Goal: Task Accomplishment & Management: Manage account settings

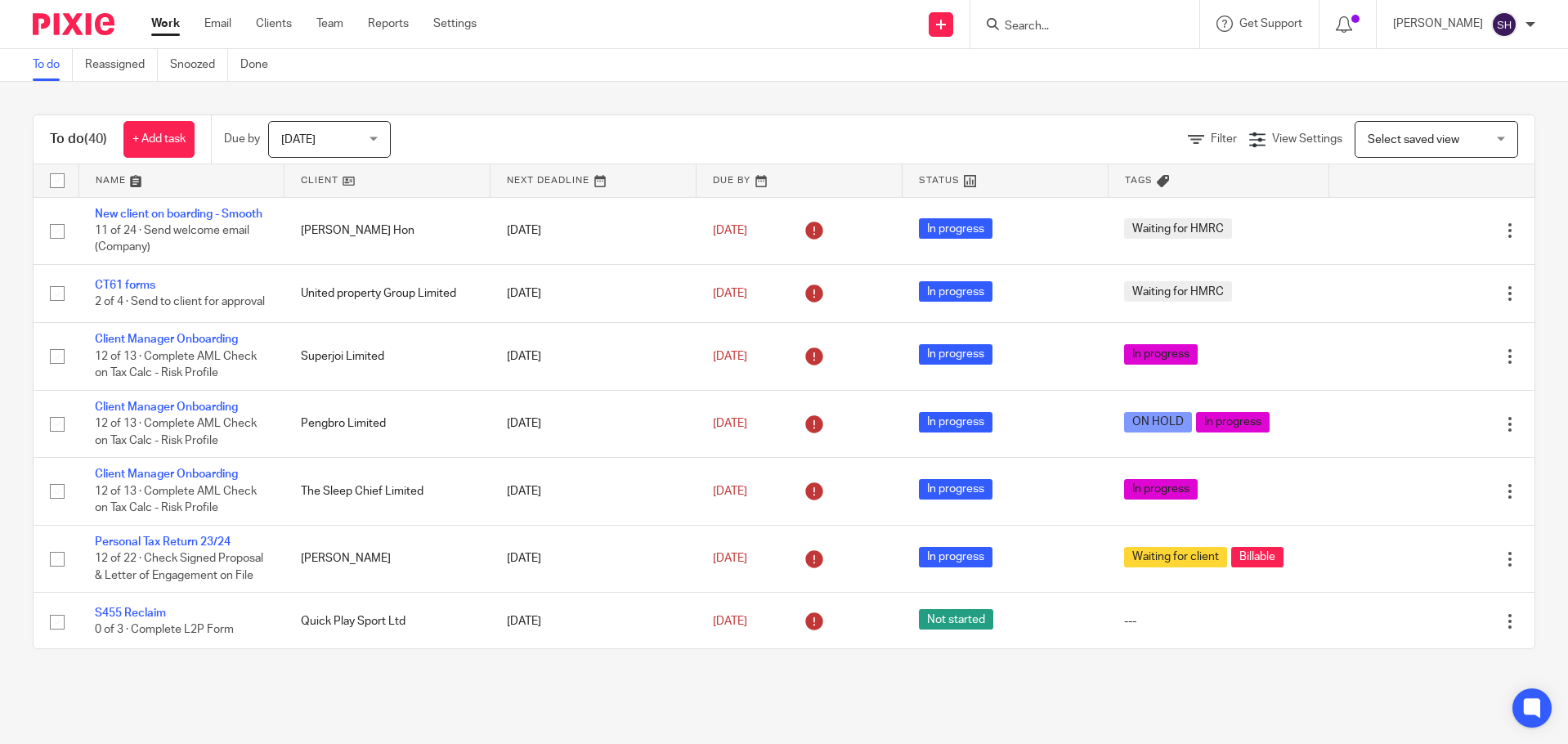
click at [1102, 33] on input "Search" at bounding box center [1077, 27] width 147 height 15
type input "wildfl"
click at [1098, 77] on link at bounding box center [1138, 76] width 277 height 51
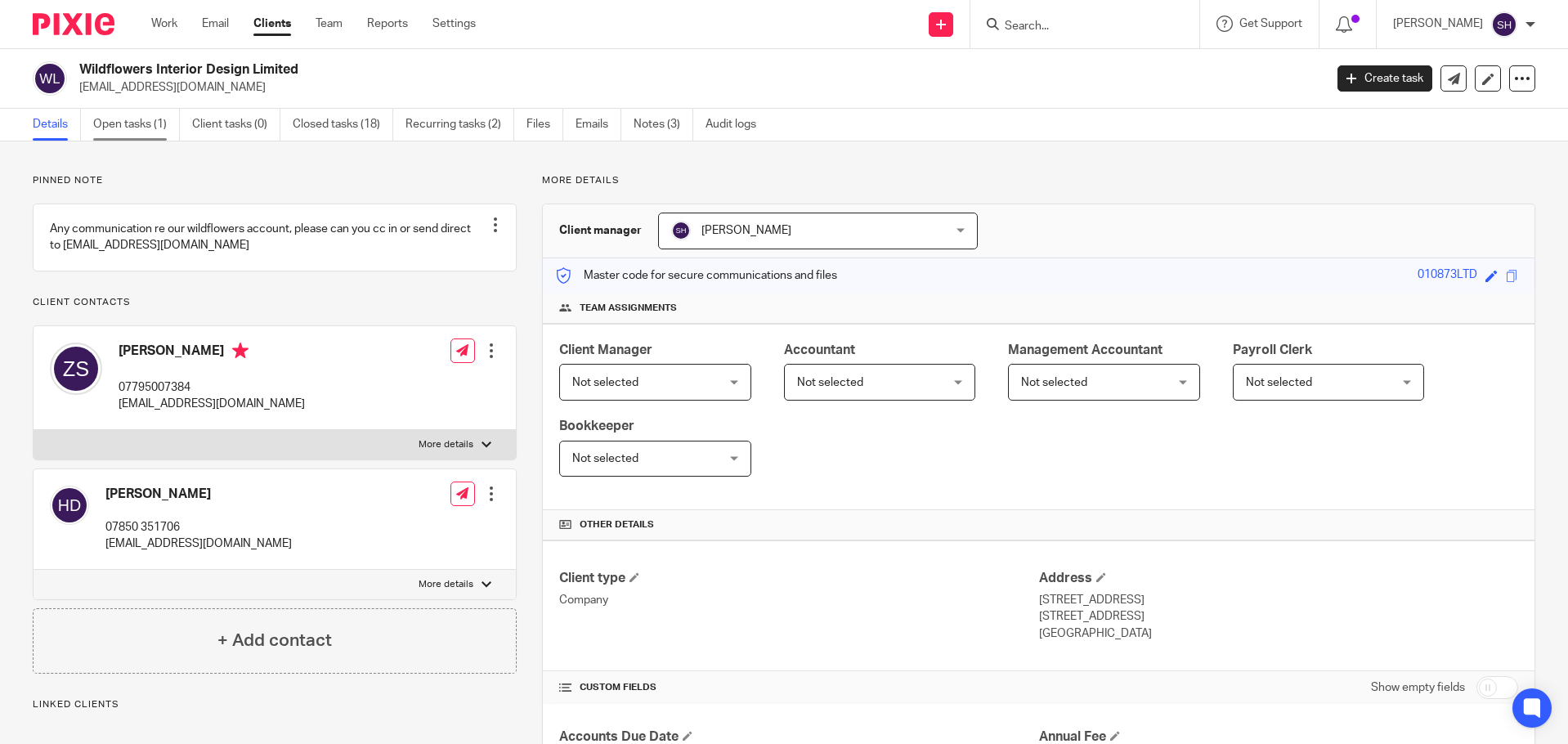
click at [166, 126] on link "Open tasks (1)" at bounding box center [136, 124] width 86 height 32
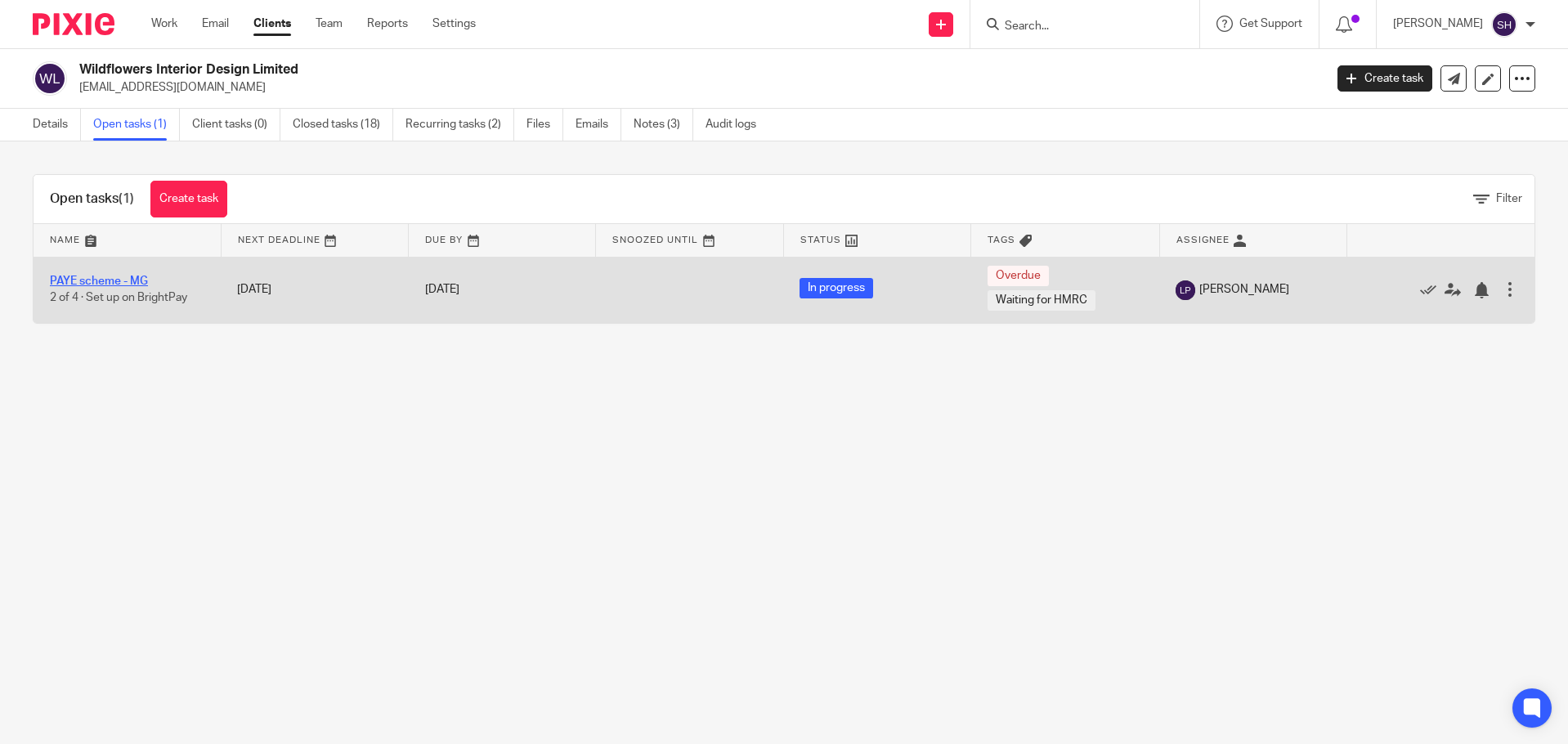
click at [124, 282] on link "PAYE scheme - MG" at bounding box center [98, 281] width 98 height 11
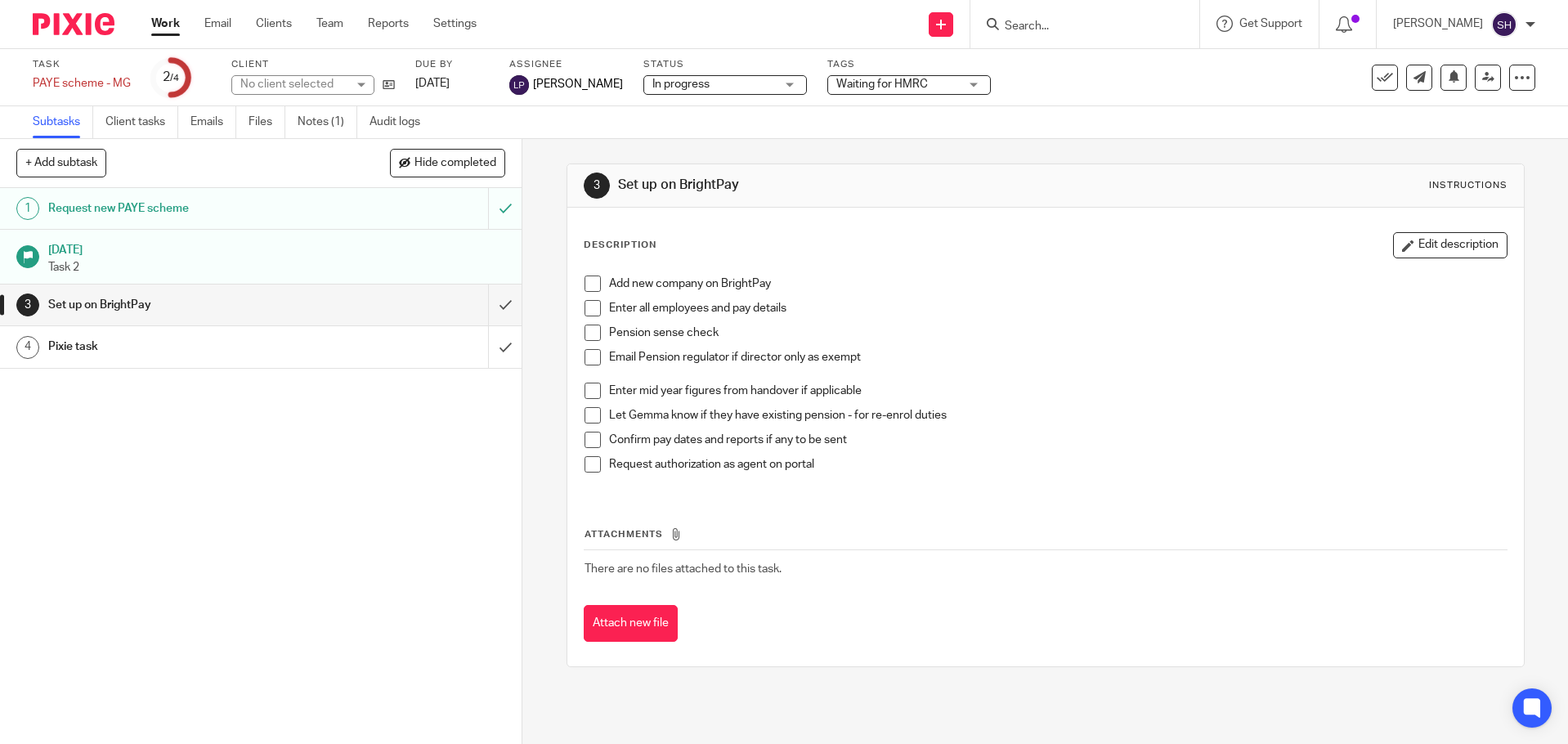
click at [223, 269] on p "Task 2" at bounding box center [277, 268] width 458 height 17
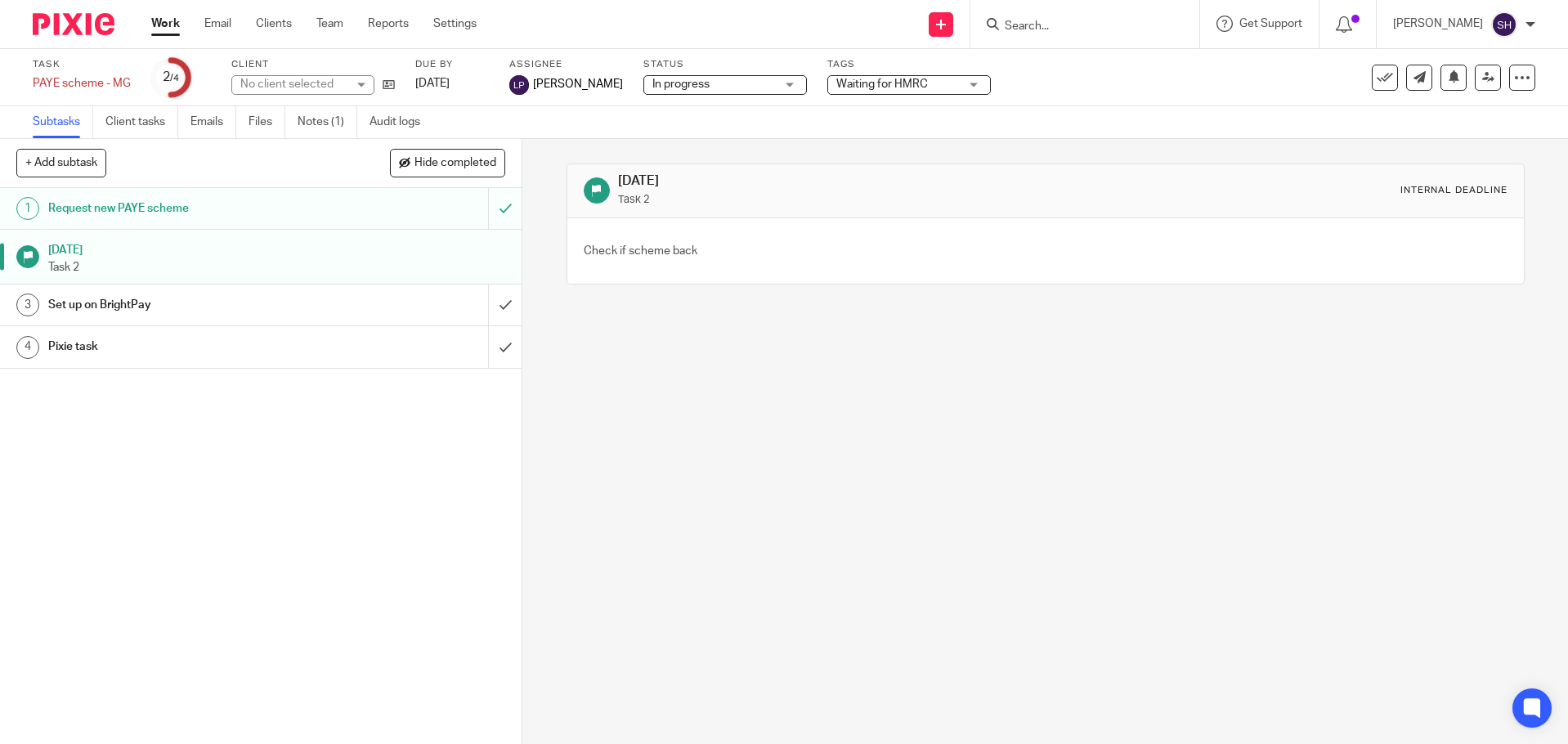
click at [233, 211] on h1 "Request new PAYE scheme" at bounding box center [189, 208] width 283 height 25
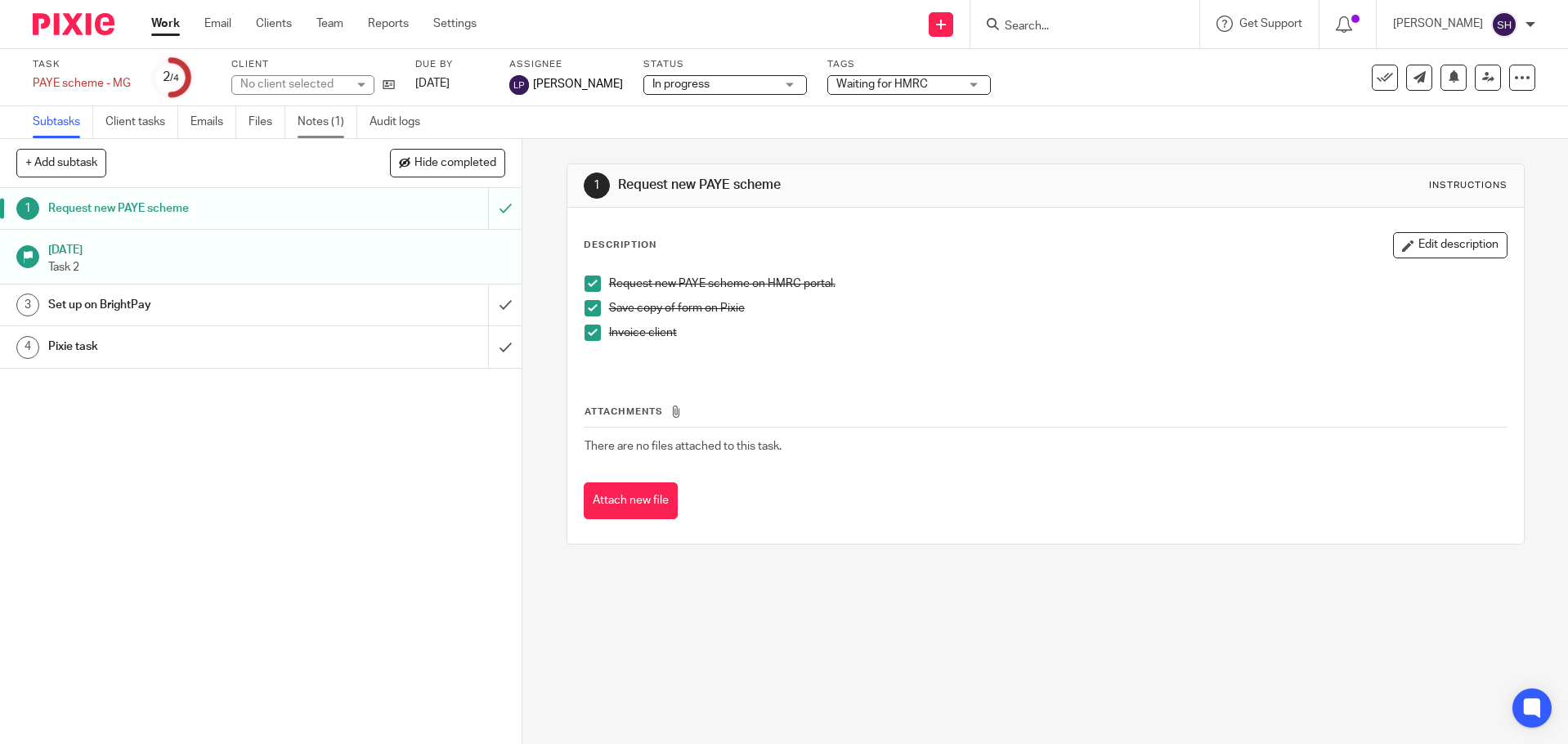
click at [320, 127] on link "Notes (1)" at bounding box center [327, 122] width 60 height 32
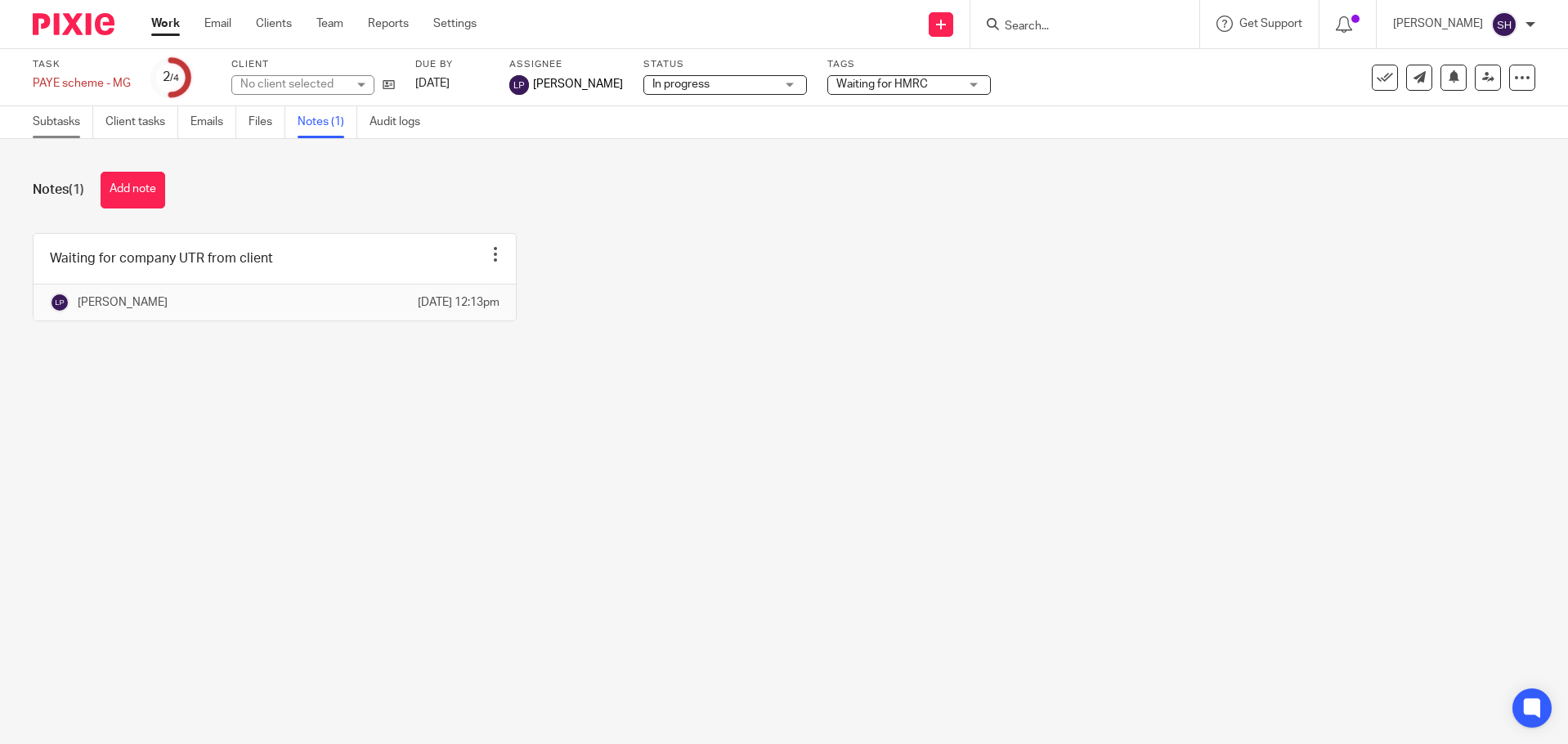
click at [72, 121] on link "Subtasks" at bounding box center [63, 122] width 61 height 32
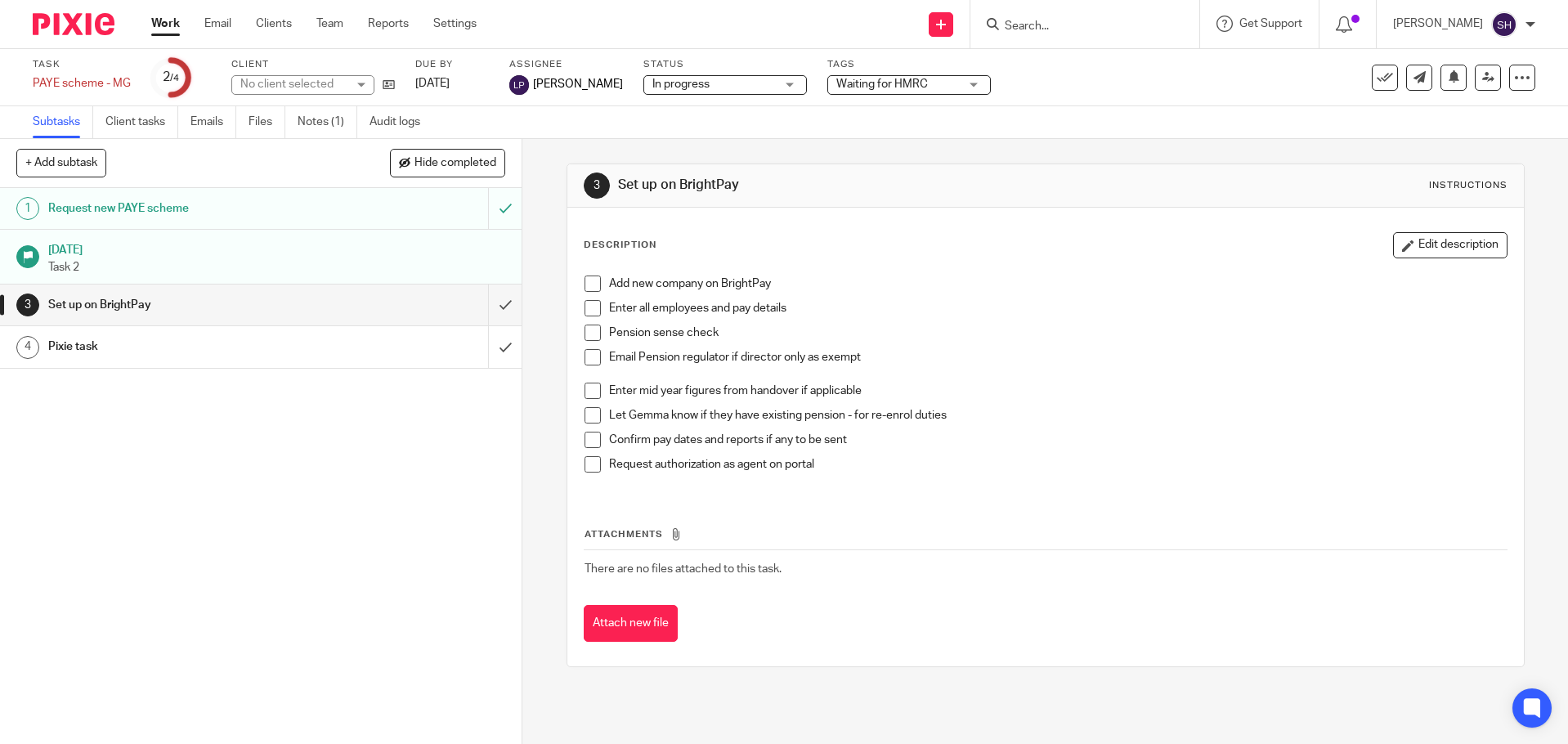
click at [141, 268] on p "Task 2" at bounding box center [277, 268] width 458 height 17
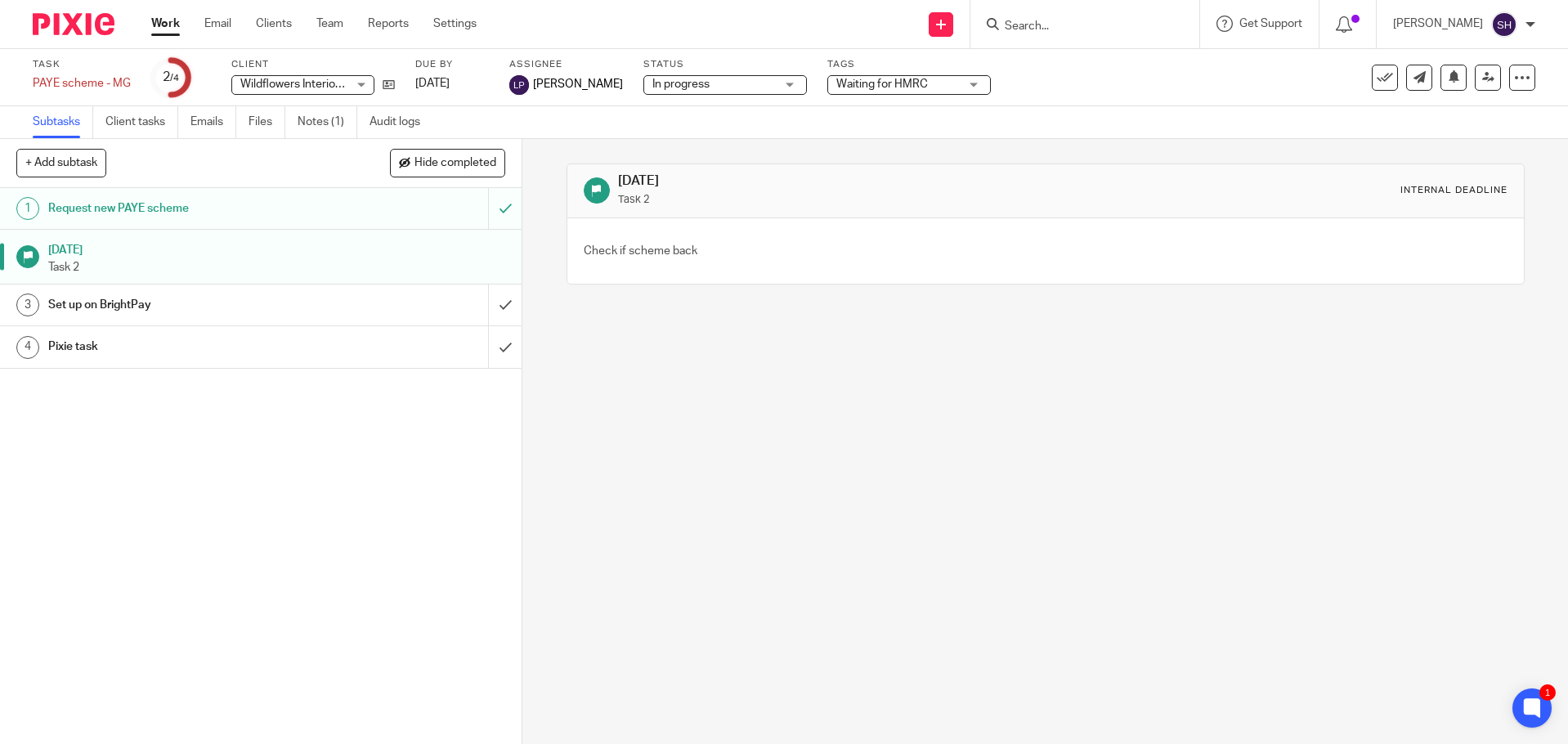
click at [636, 401] on div "18 Apr 2024 Task 2 Internal deadline Check if scheme back" at bounding box center [1045, 441] width 1046 height 605
click at [328, 123] on link "Notes (1)" at bounding box center [327, 122] width 60 height 32
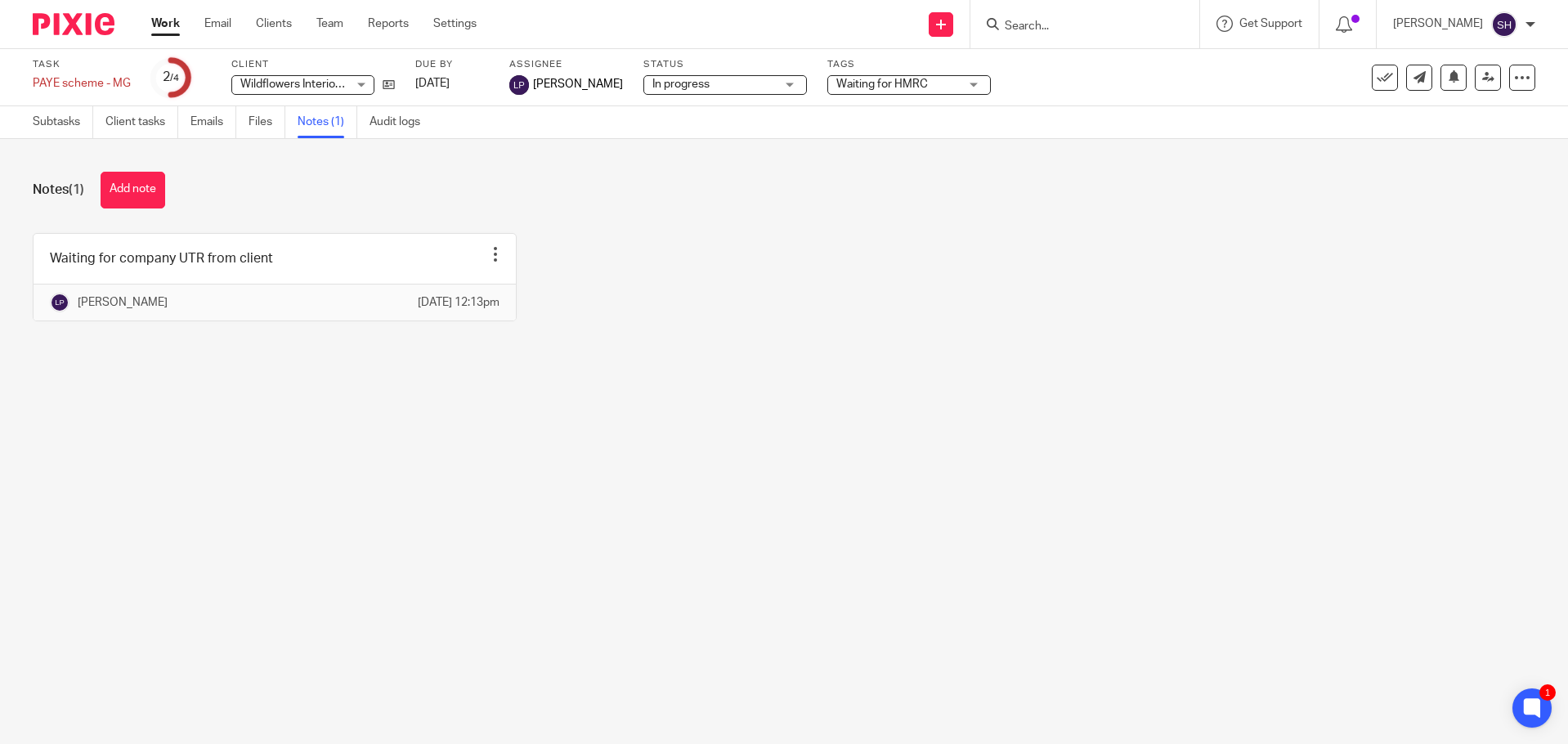
click at [670, 277] on div "Waiting for company UTR from client Edit note Delete note Luke Pullen 12 Apr 20…" at bounding box center [772, 289] width 1528 height 113
click at [33, 122] on link "Subtasks" at bounding box center [63, 122] width 61 height 32
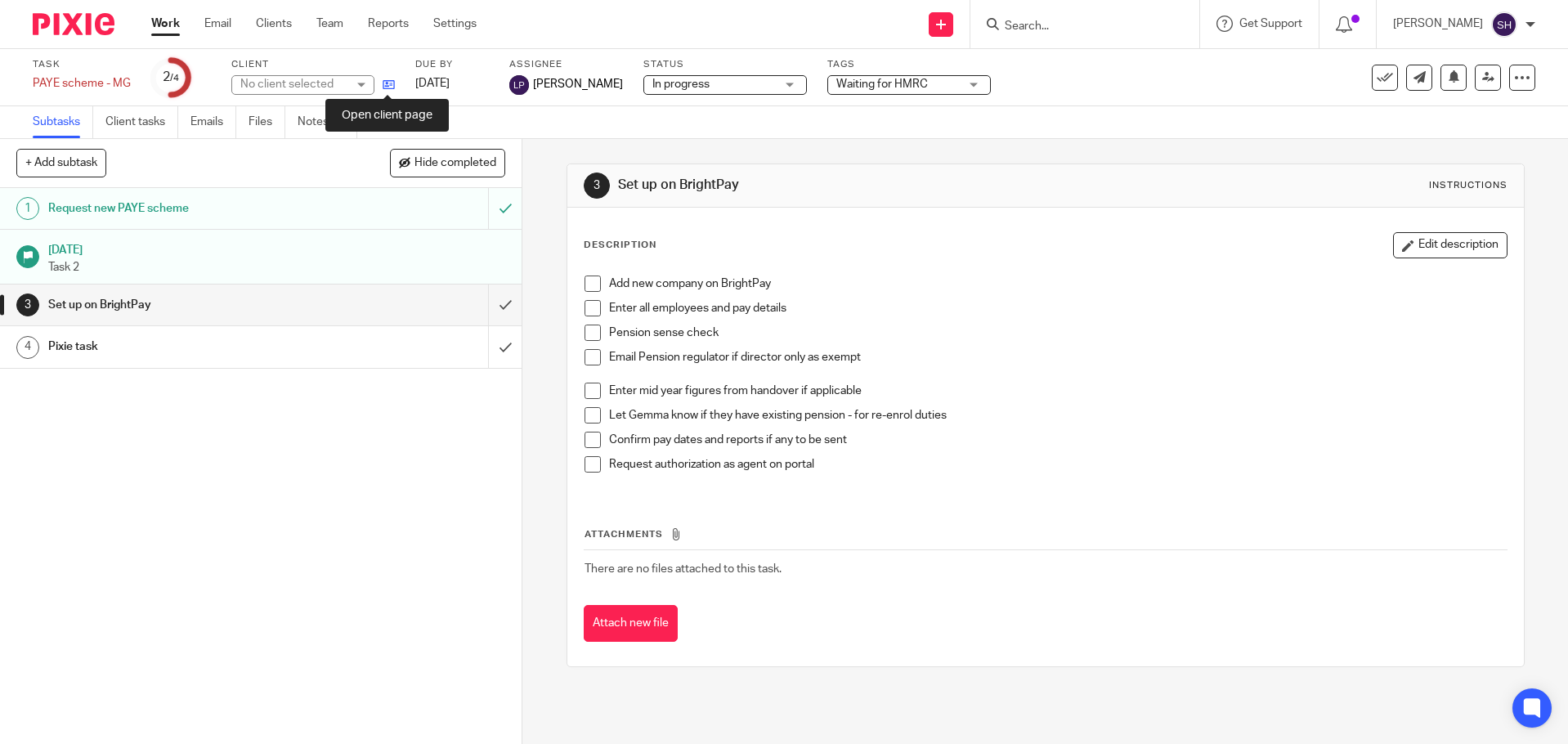
click at [391, 86] on icon at bounding box center [388, 84] width 12 height 12
click at [383, 81] on icon at bounding box center [388, 84] width 12 height 12
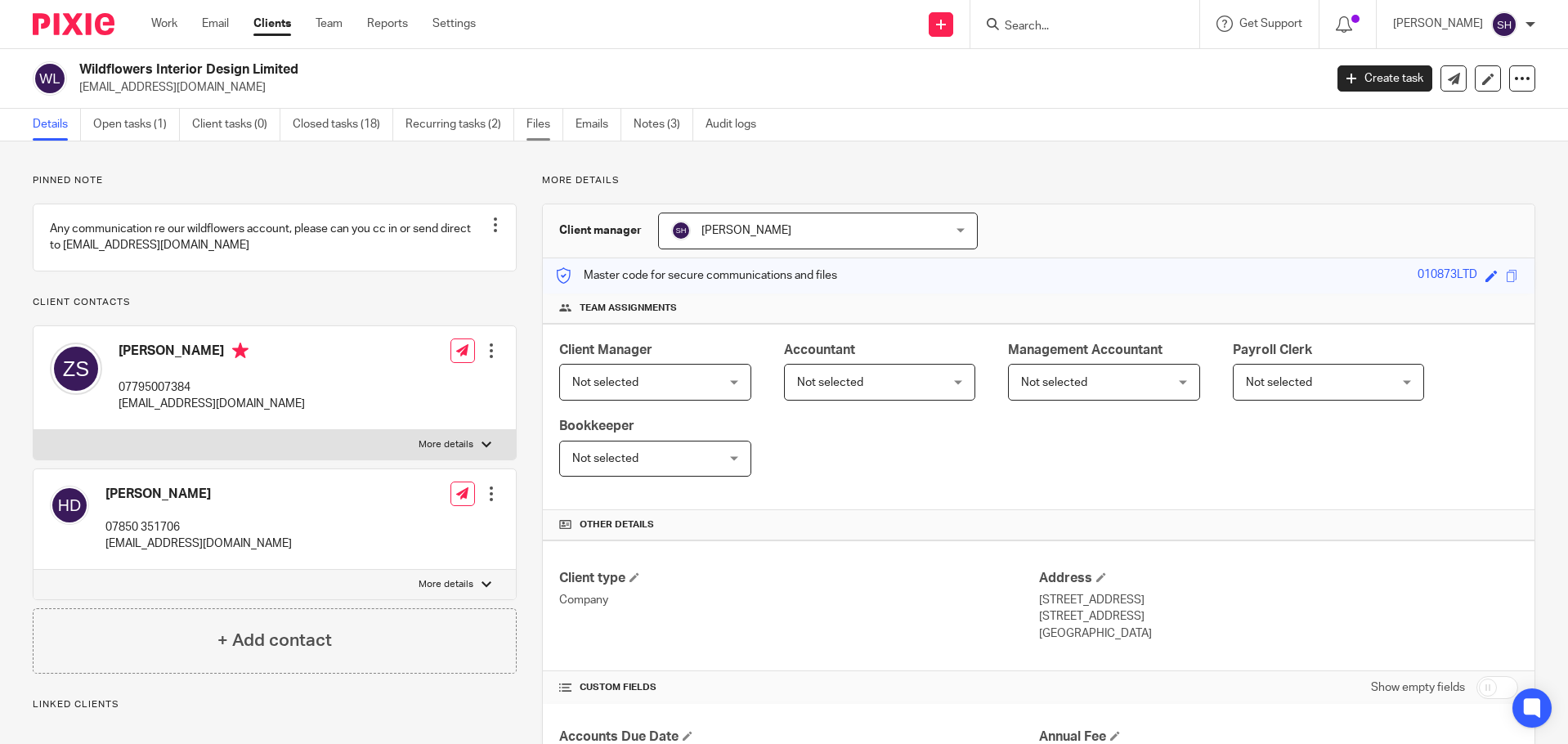
click at [534, 124] on link "Files" at bounding box center [545, 124] width 37 height 32
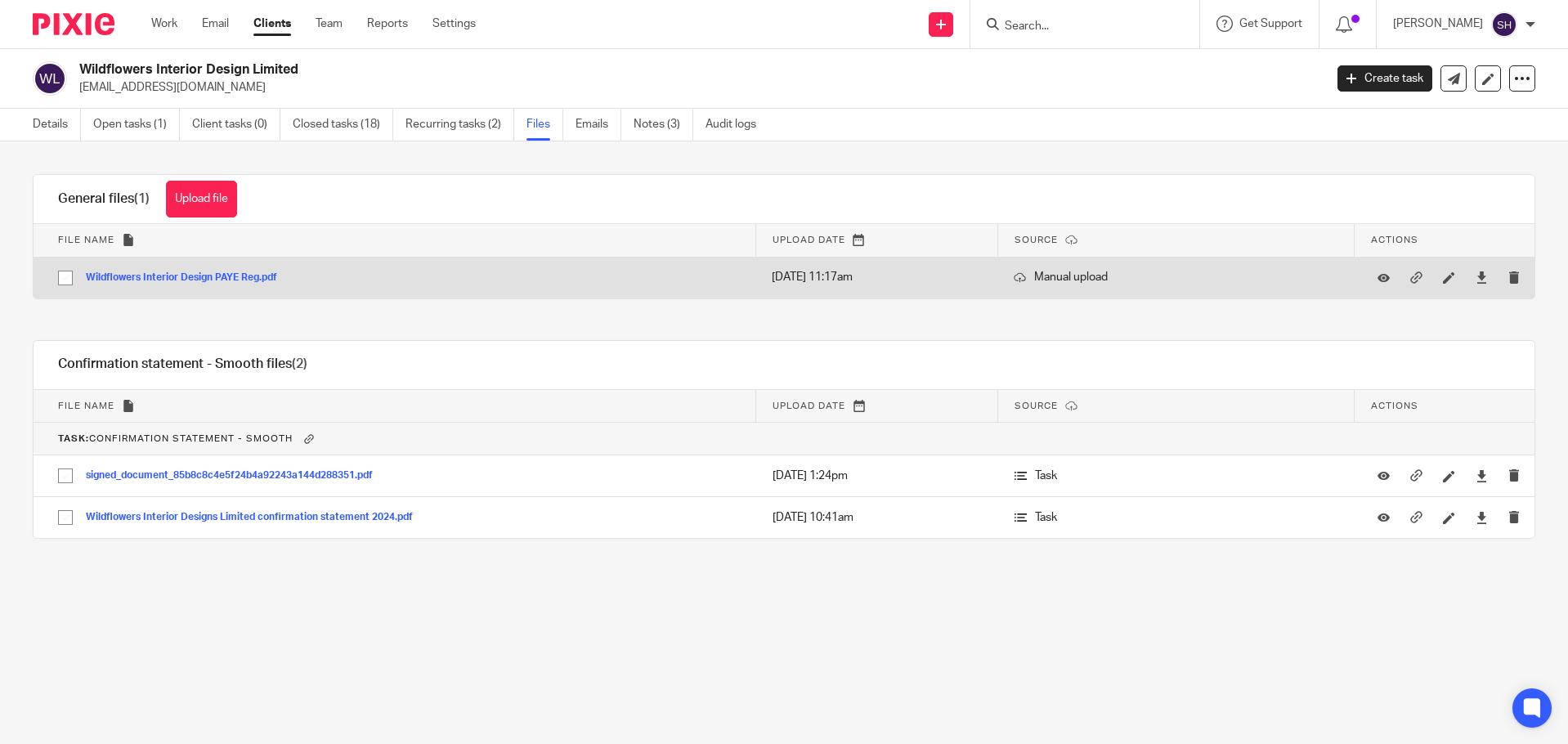
click at [224, 276] on button "Wildflowers Interior Design PAYE Reg.pdf" at bounding box center [187, 278] width 203 height 11
